Goal: Browse casually: Explore the website without a specific task or goal

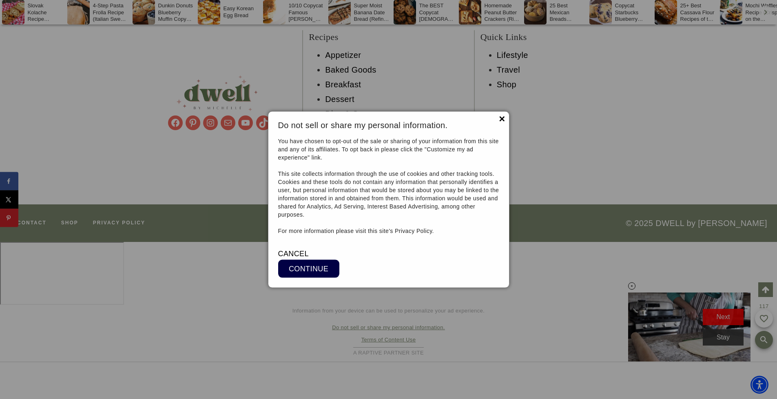
scroll to position [11535, 0]
